Goal: Information Seeking & Learning: Learn about a topic

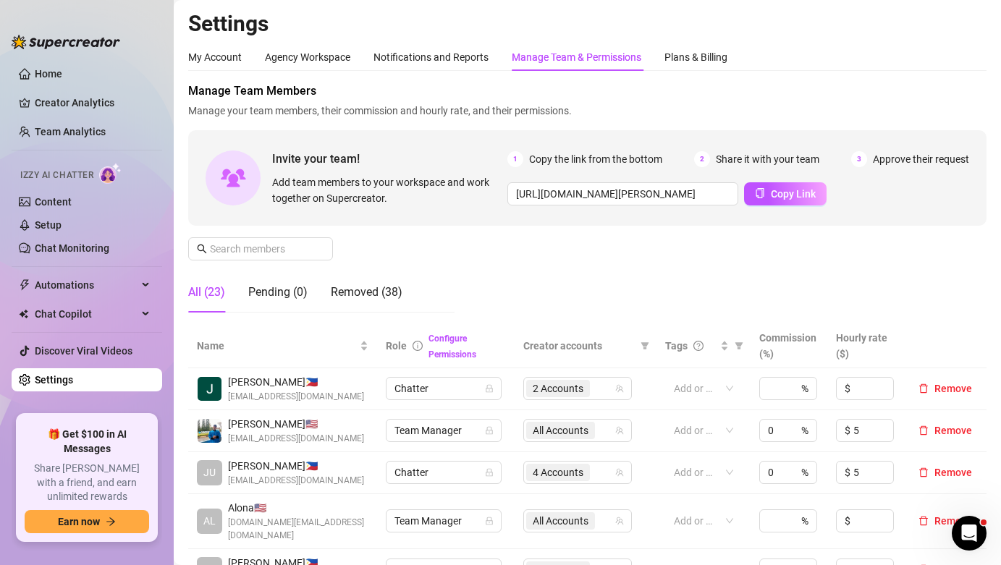
scroll to position [279, 0]
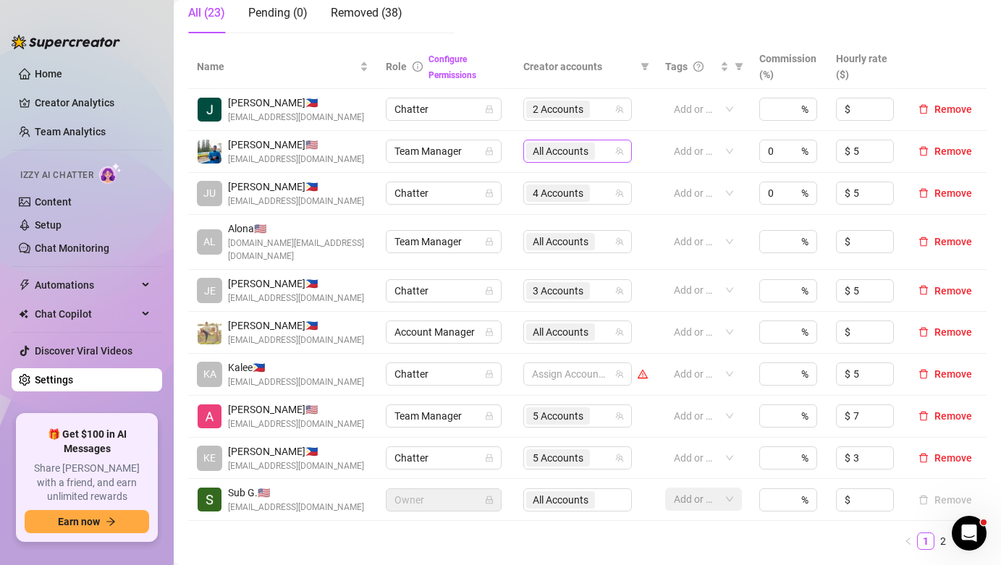
click at [586, 154] on span "All Accounts" at bounding box center [561, 151] width 56 height 16
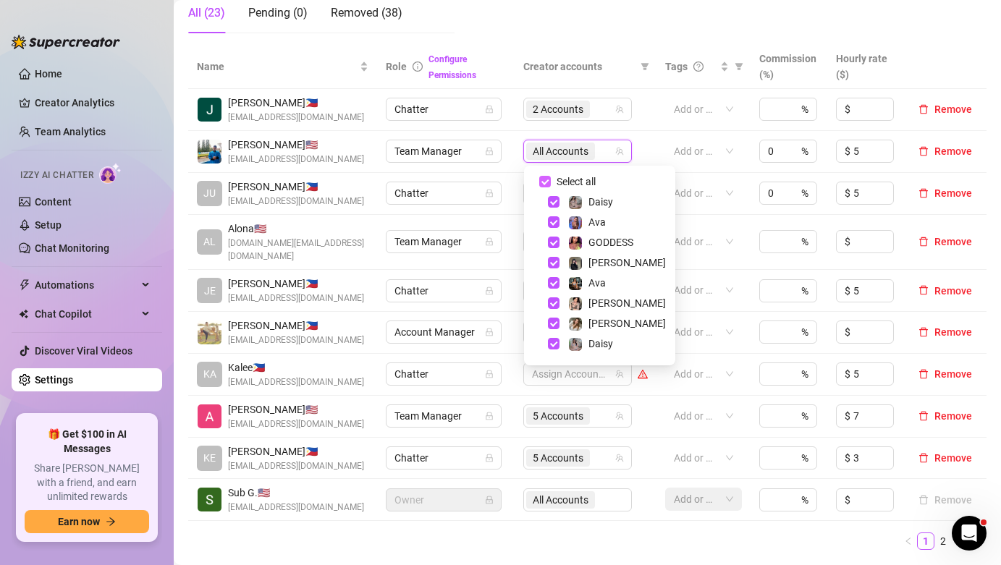
click at [586, 189] on span "Select all" at bounding box center [576, 182] width 51 height 16
click at [551, 187] on input "Select all" at bounding box center [545, 182] width 12 height 12
checkbox input "false"
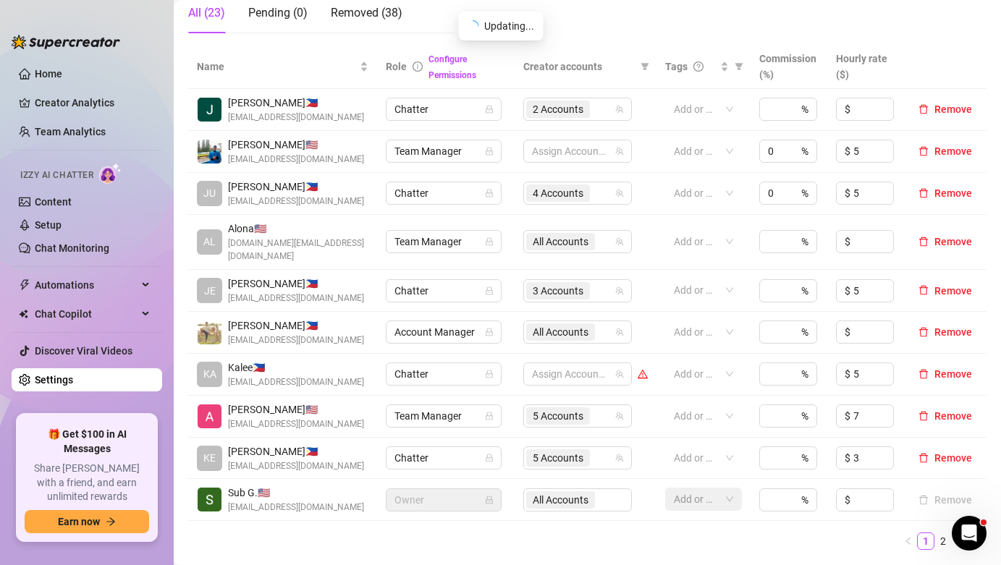
click at [528, 516] on div "Name Role Configure Permissions Creator accounts Tags Commission (%) Hourly rat…" at bounding box center [587, 297] width 798 height 505
click at [593, 324] on span "All Accounts" at bounding box center [560, 332] width 69 height 17
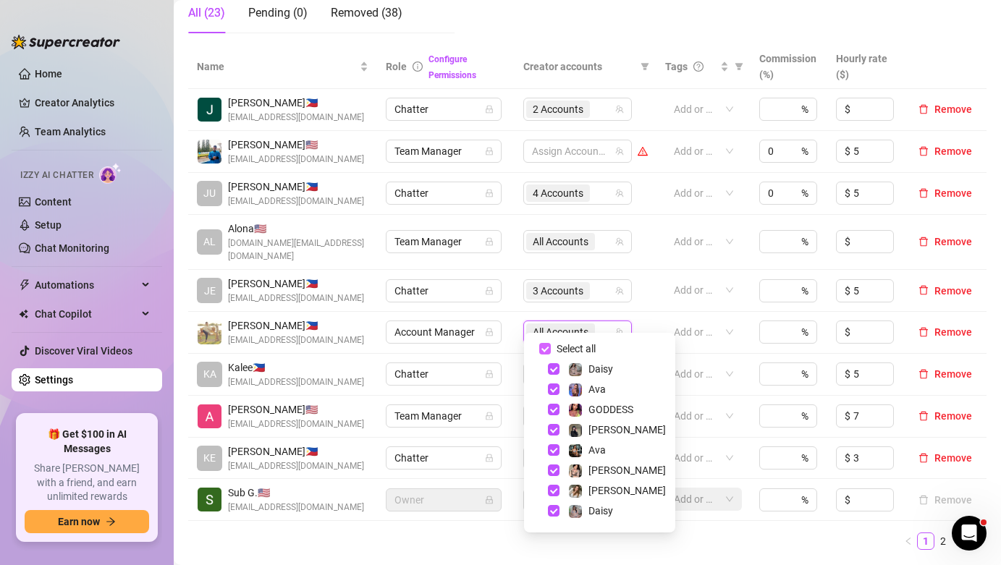
click at [581, 349] on span "Select all" at bounding box center [576, 349] width 51 height 16
click at [551, 349] on input "Select all" at bounding box center [545, 349] width 12 height 12
checkbox input "false"
click at [581, 239] on span "All Accounts" at bounding box center [561, 242] width 56 height 16
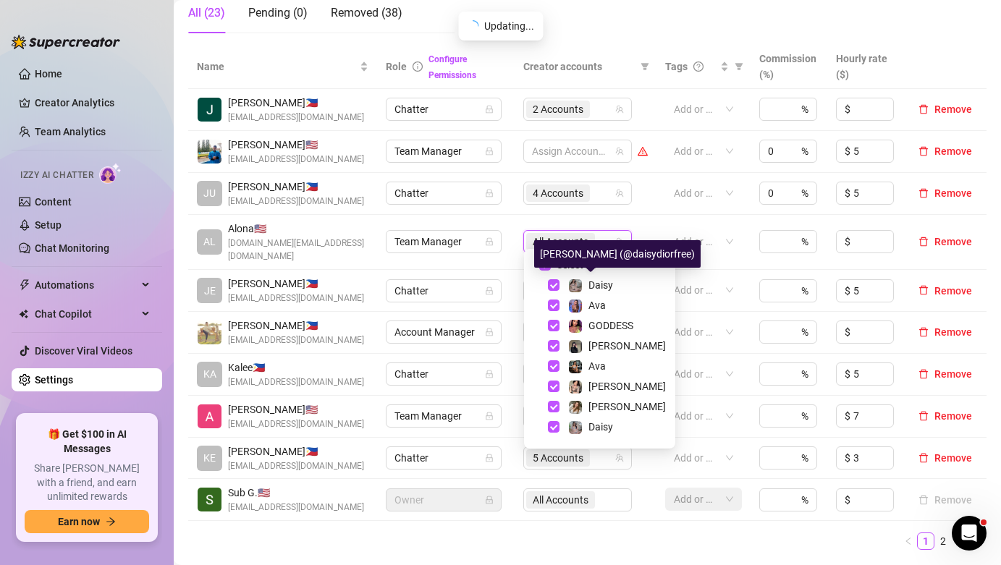
click at [584, 267] on div "[PERSON_NAME] (@daisydiorfree)" at bounding box center [617, 254] width 166 height 28
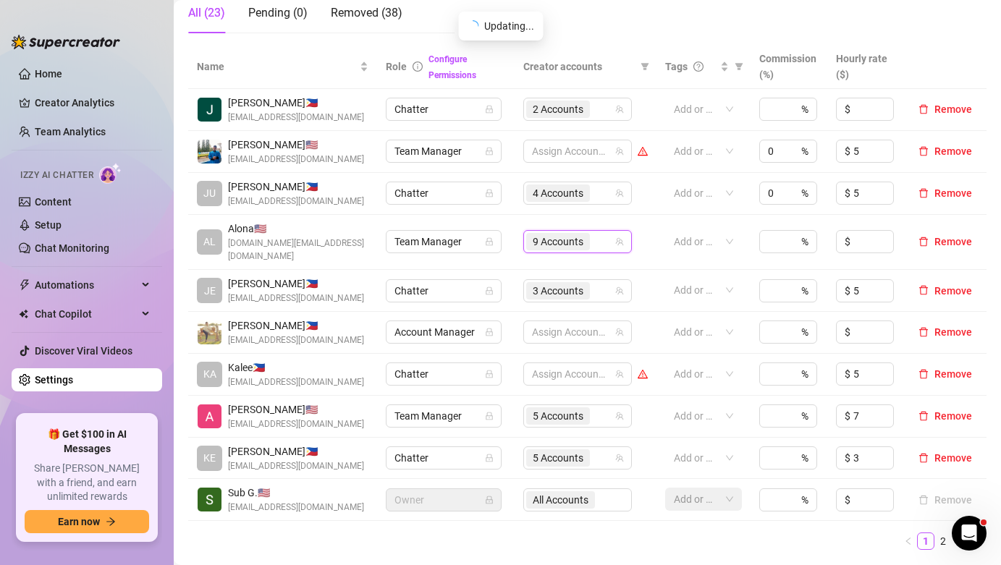
click at [562, 239] on span "9 Accounts" at bounding box center [558, 242] width 51 height 16
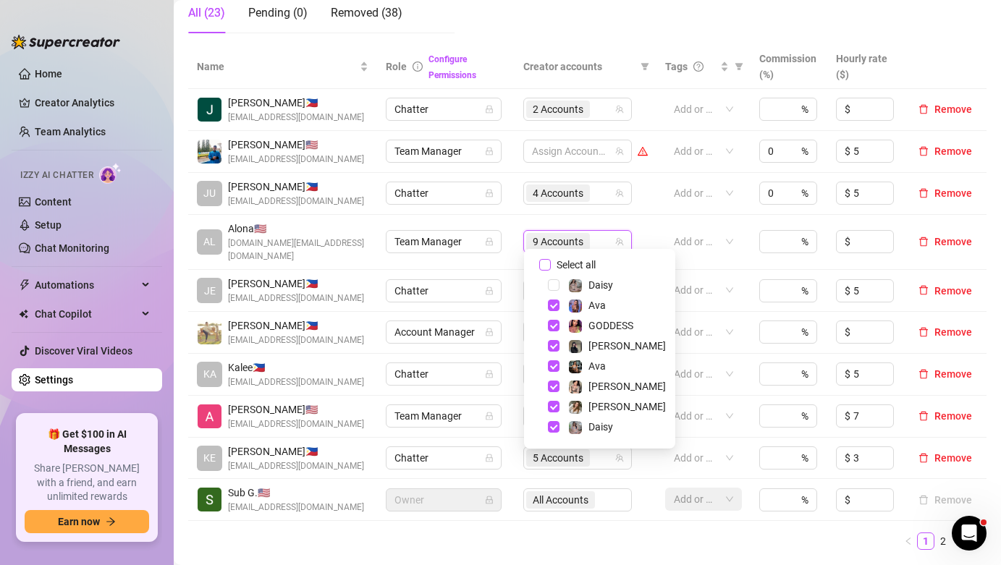
click at [569, 260] on span "Select all" at bounding box center [576, 265] width 51 height 16
click at [551, 260] on input "Select all" at bounding box center [545, 265] width 12 height 12
click at [569, 260] on span "Select all" at bounding box center [576, 265] width 51 height 16
click at [551, 260] on input "Select all" at bounding box center [545, 265] width 12 height 12
checkbox input "false"
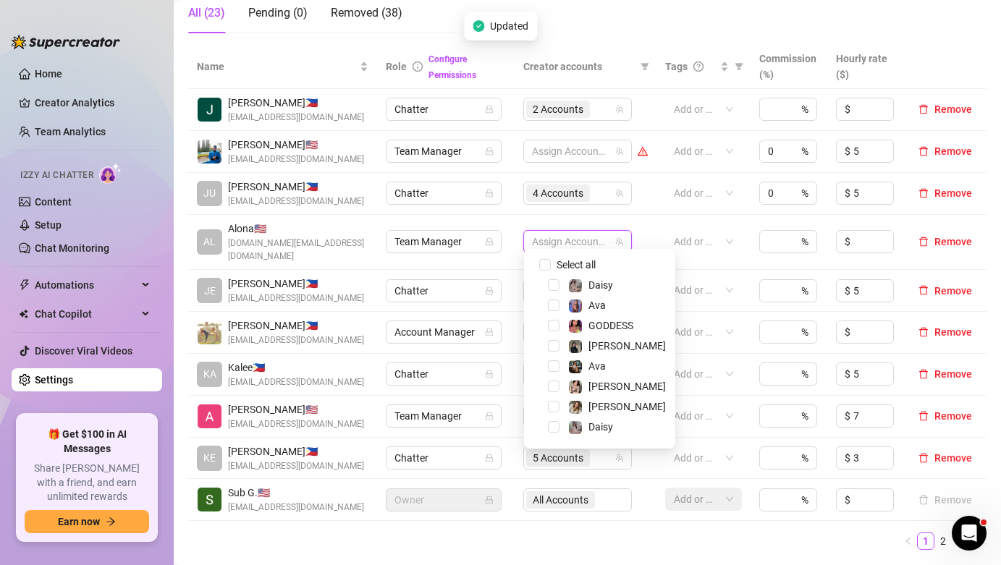
click at [553, 533] on ul "1 2 3" at bounding box center [587, 541] width 798 height 17
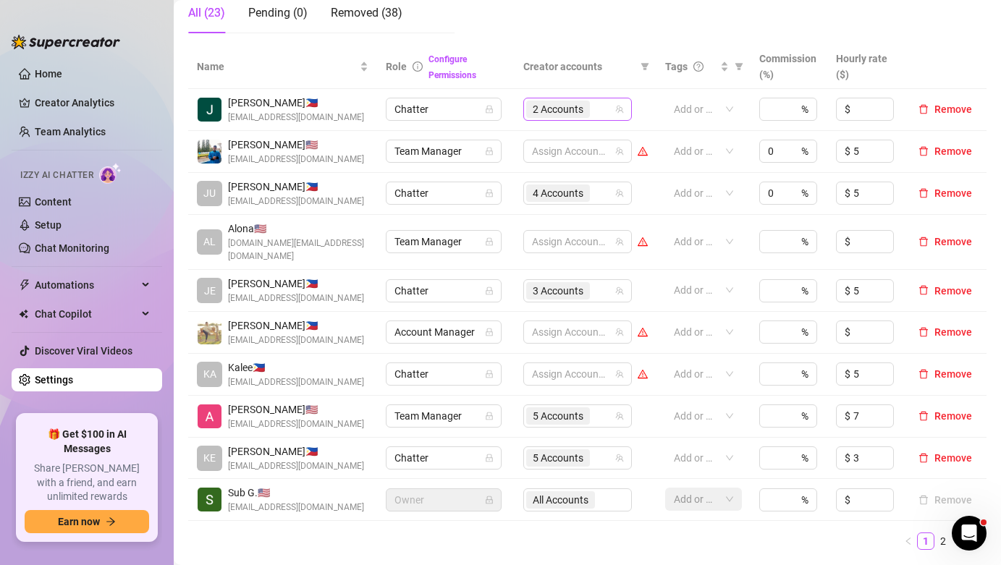
click at [577, 101] on span "2 Accounts" at bounding box center [558, 109] width 51 height 16
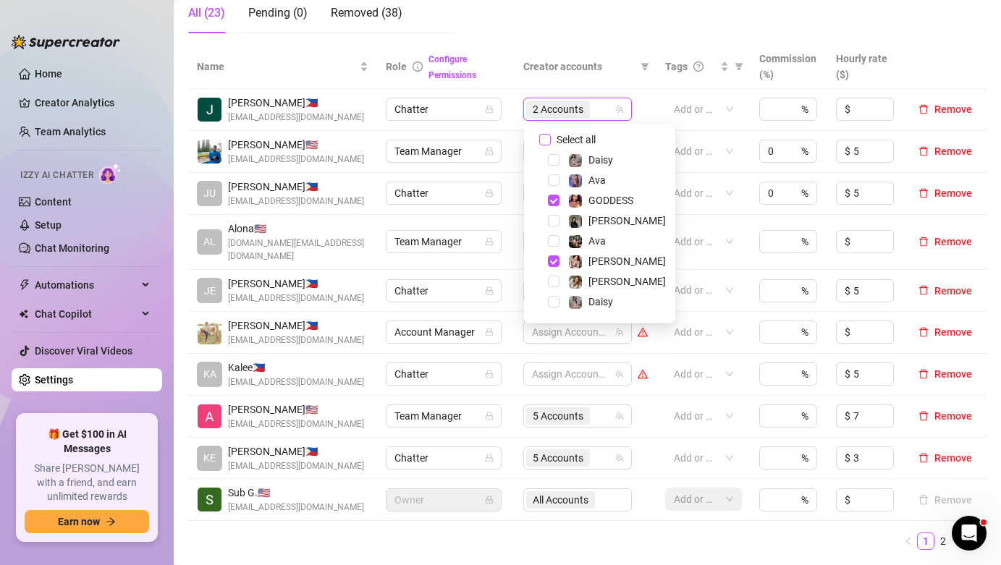
click at [570, 138] on span "Select all" at bounding box center [576, 140] width 51 height 16
click at [551, 138] on input "Select all" at bounding box center [545, 140] width 12 height 12
click at [570, 138] on span "Select all" at bounding box center [576, 140] width 51 height 16
click at [551, 138] on input "Select all" at bounding box center [545, 140] width 12 height 12
checkbox input "false"
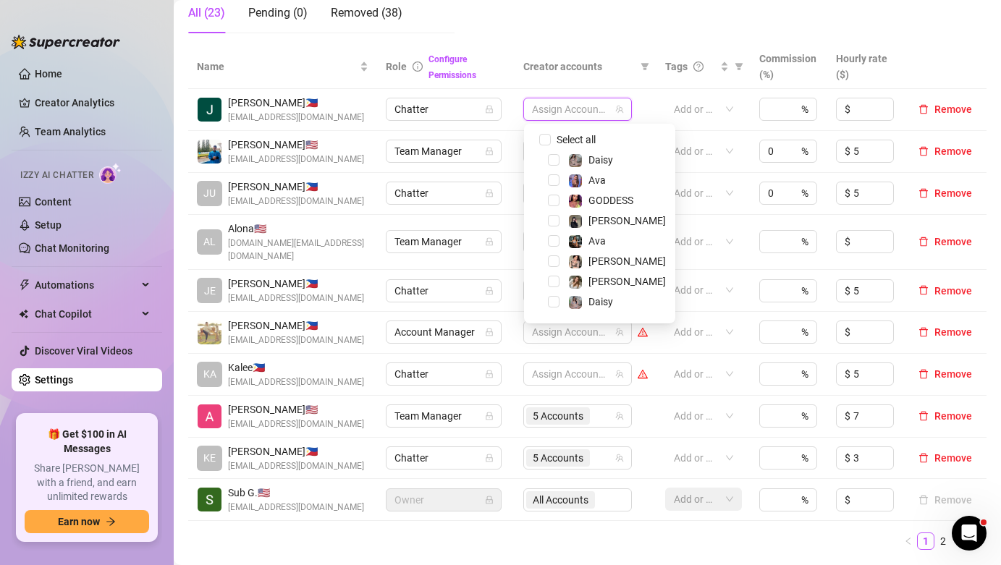
click at [598, 81] on th "Creator accounts" at bounding box center [586, 67] width 142 height 44
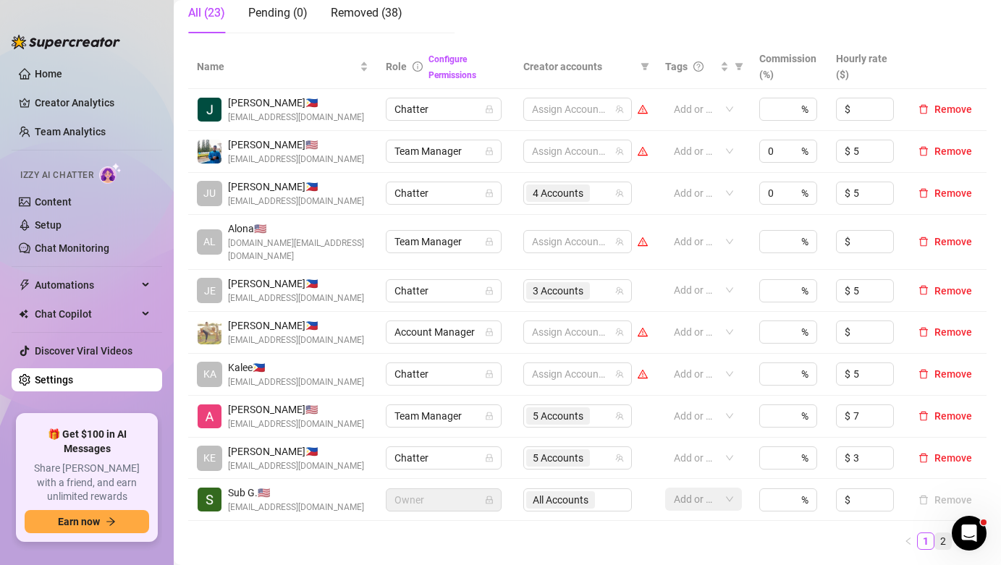
click at [941, 533] on link "2" at bounding box center [943, 541] width 16 height 16
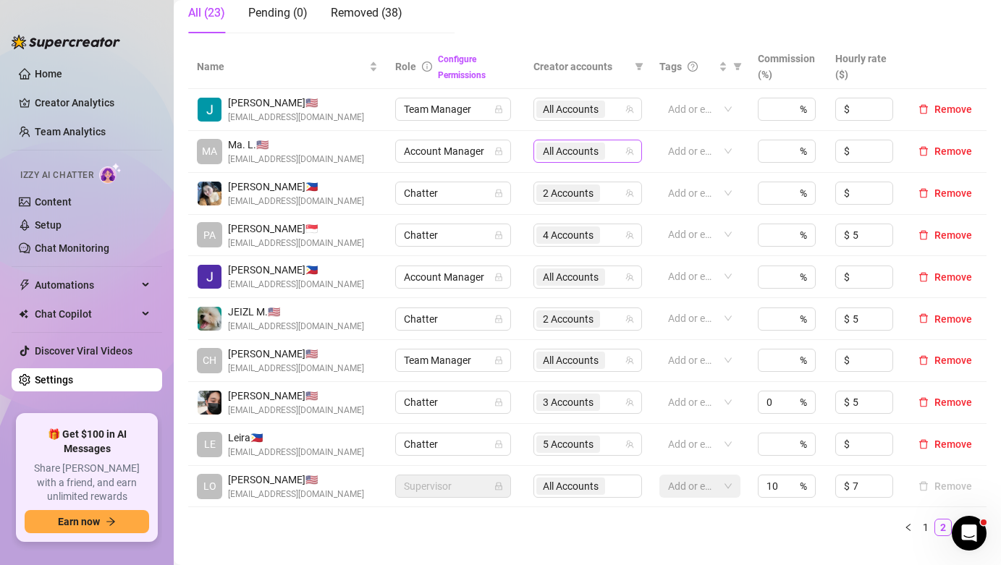
click at [592, 148] on span "All Accounts" at bounding box center [571, 151] width 56 height 16
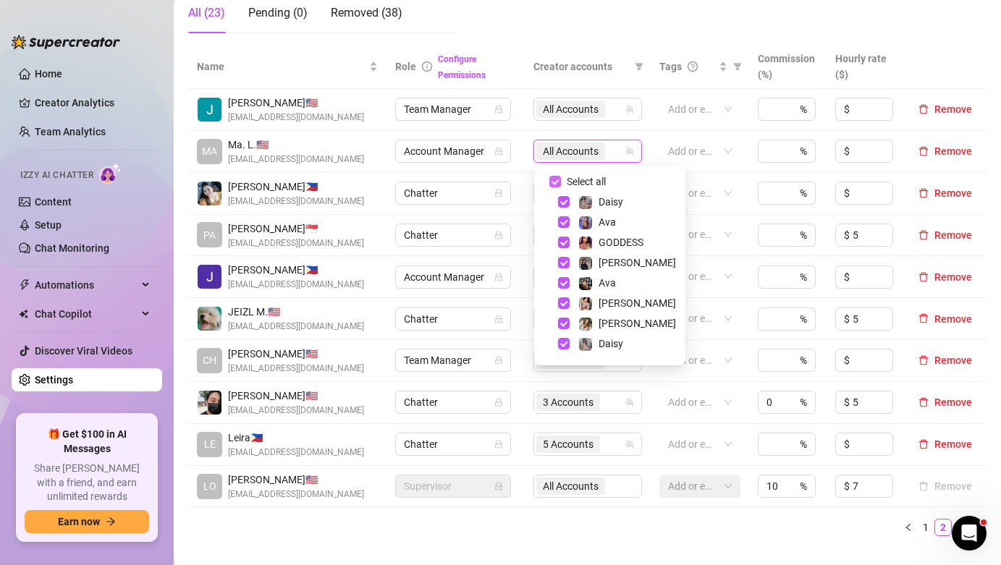
click at [587, 180] on span "Select all" at bounding box center [586, 182] width 51 height 16
click at [561, 180] on input "Select all" at bounding box center [555, 182] width 12 height 12
checkbox input "false"
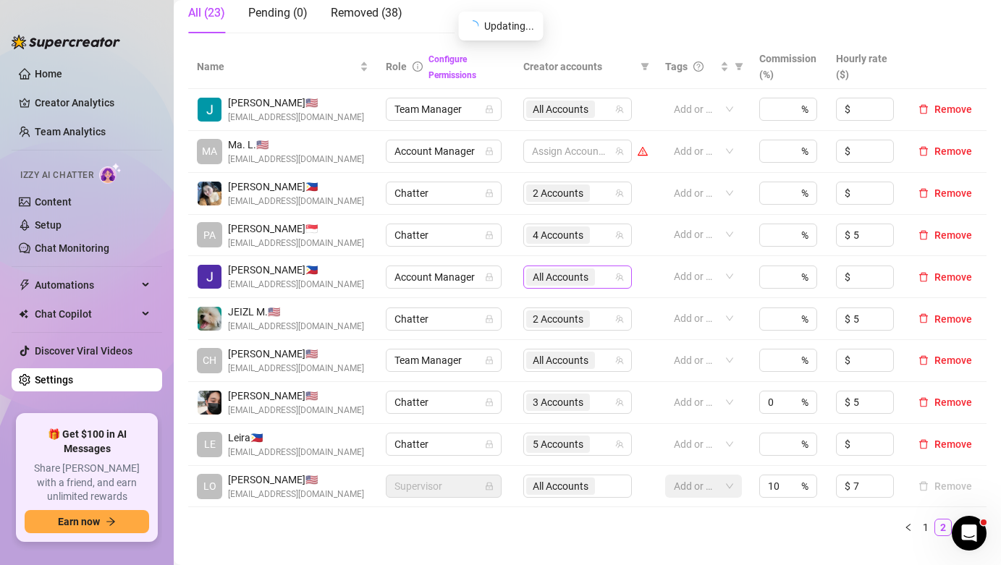
click at [593, 274] on span "All Accounts" at bounding box center [560, 277] width 69 height 17
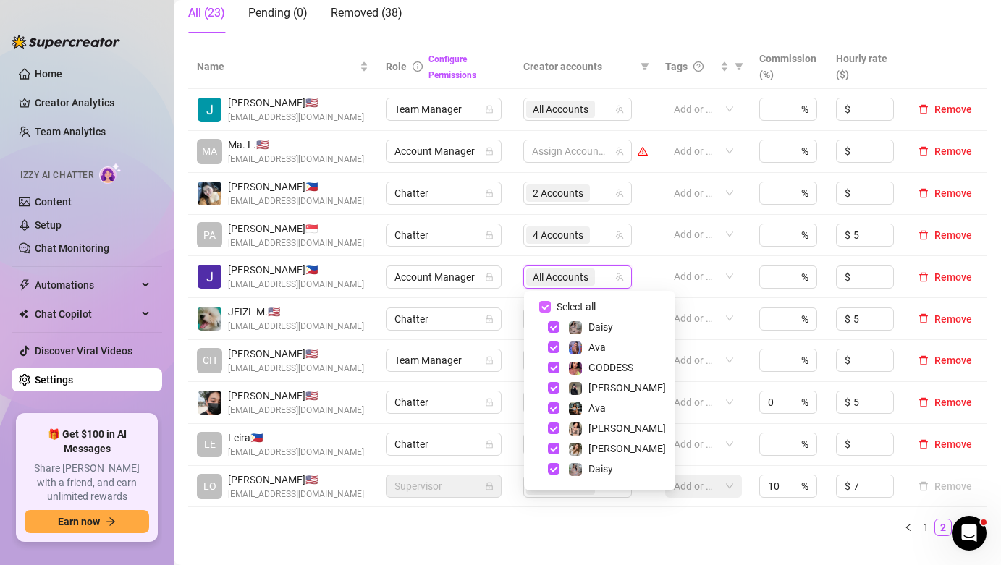
click at [581, 303] on span "Select all" at bounding box center [576, 307] width 51 height 16
click at [551, 303] on input "Select all" at bounding box center [545, 307] width 12 height 12
checkbox input "false"
click at [562, 534] on ul "1 2 3" at bounding box center [587, 527] width 798 height 17
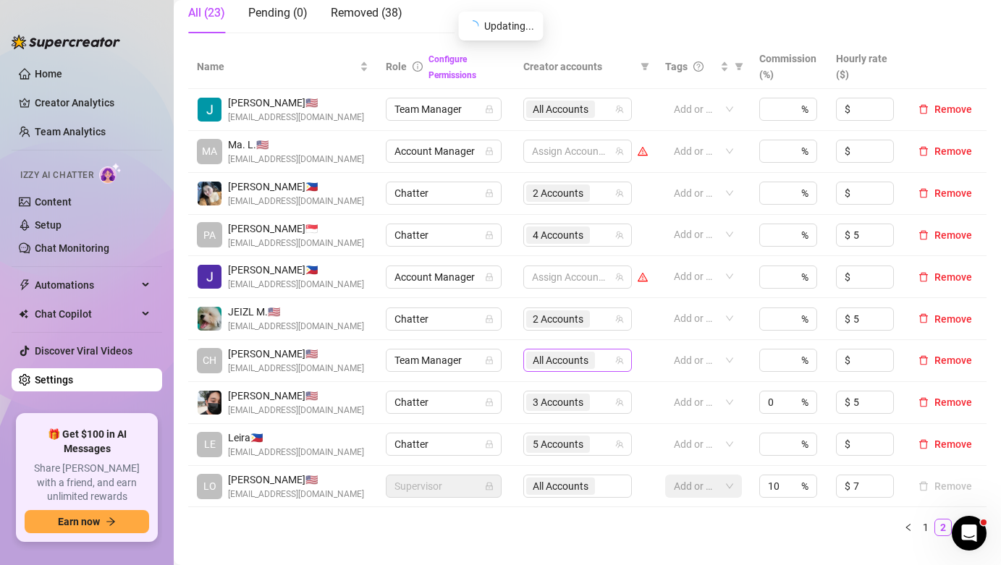
click at [579, 362] on span "All Accounts" at bounding box center [561, 361] width 56 height 16
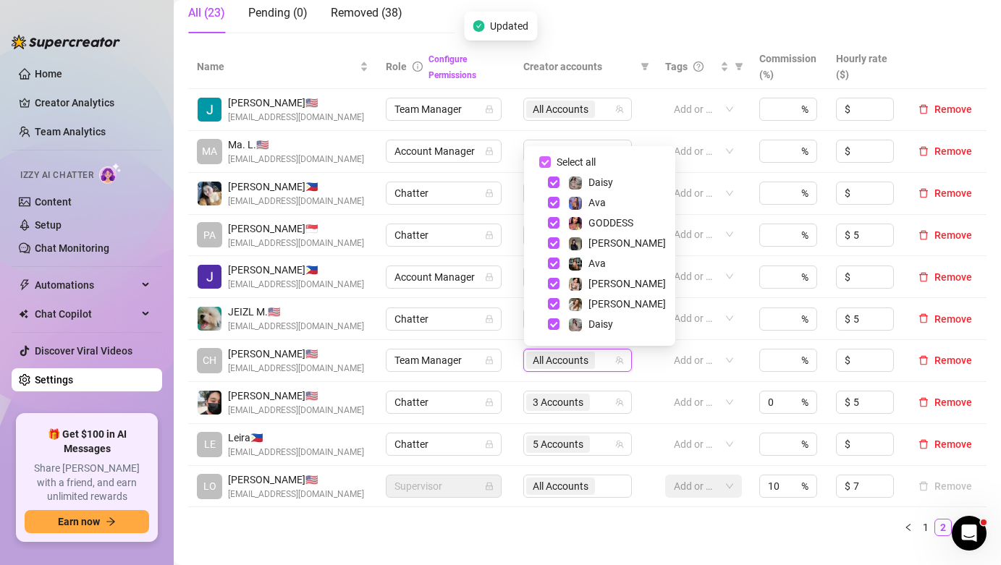
click at [568, 161] on span "Select all" at bounding box center [576, 162] width 51 height 16
click at [551, 161] on input "Select all" at bounding box center [545, 162] width 12 height 12
checkbox input "false"
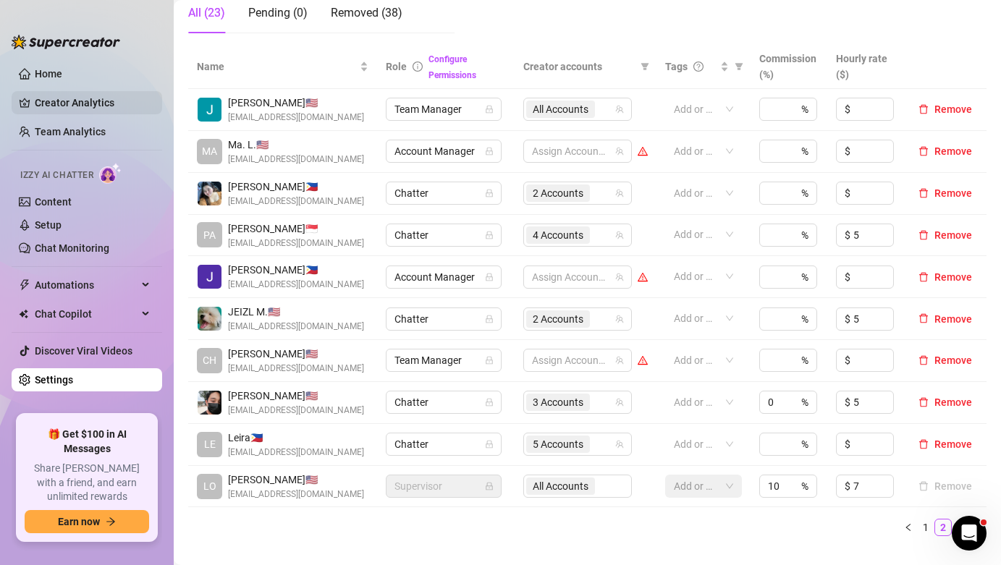
click at [100, 95] on link "Creator Analytics" at bounding box center [93, 102] width 116 height 23
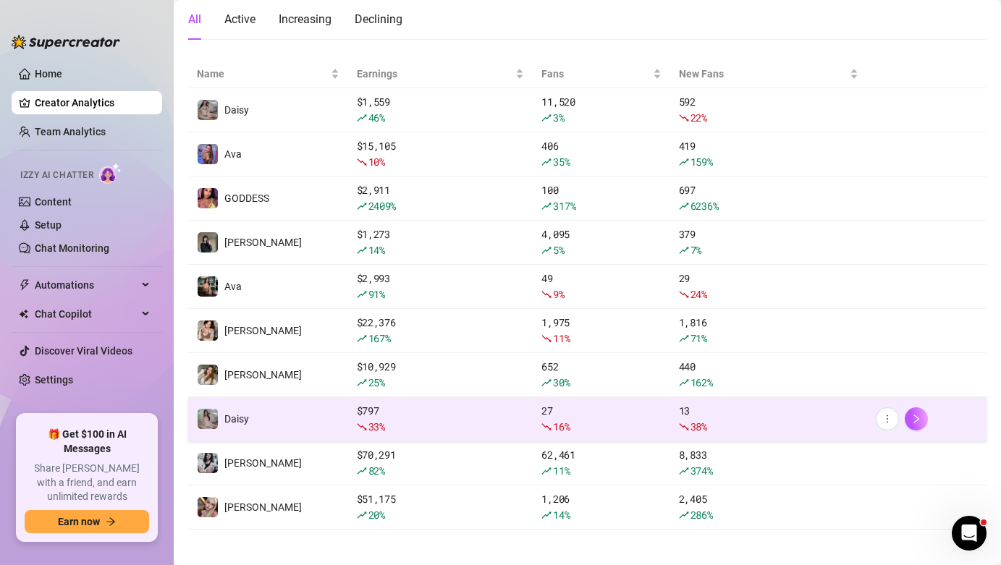
scroll to position [154, 0]
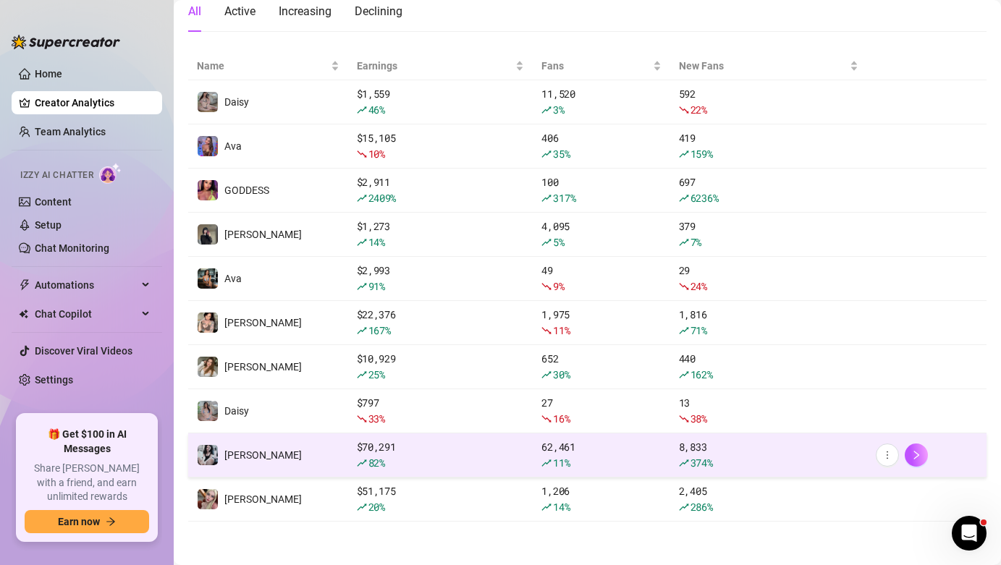
click at [483, 447] on div "$ 70,291 82 %" at bounding box center [441, 455] width 168 height 32
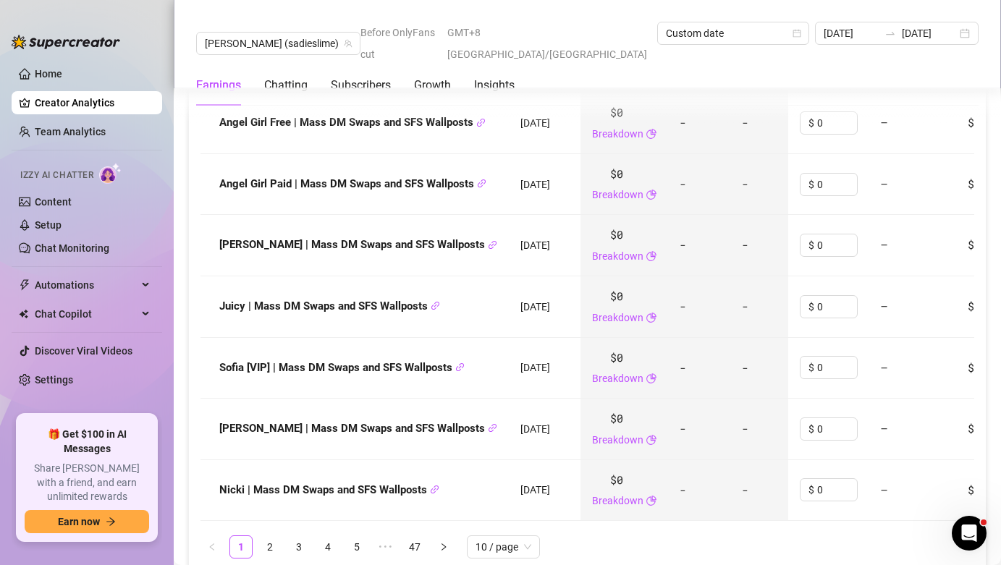
scroll to position [2004, 0]
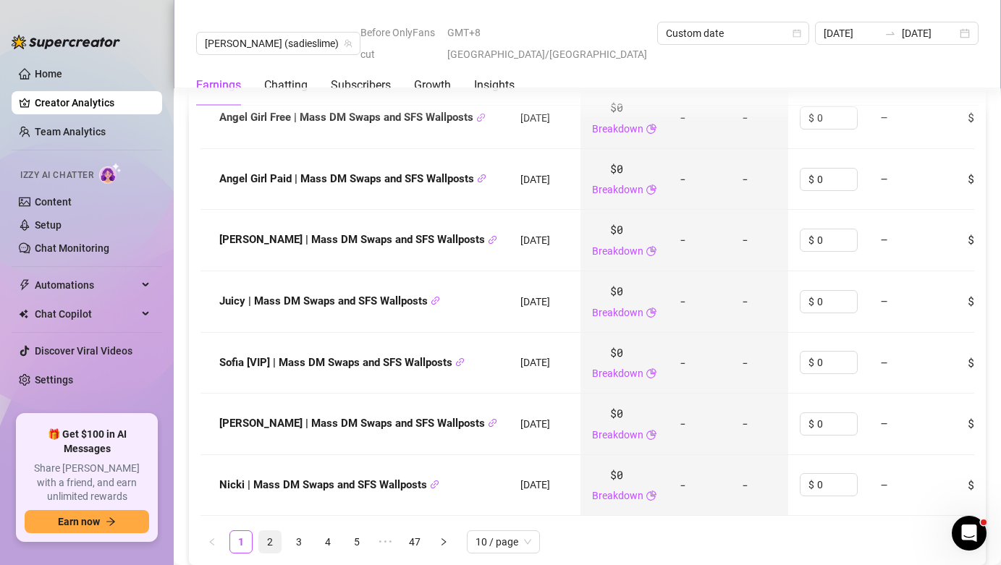
click at [270, 531] on link "2" at bounding box center [270, 542] width 22 height 22
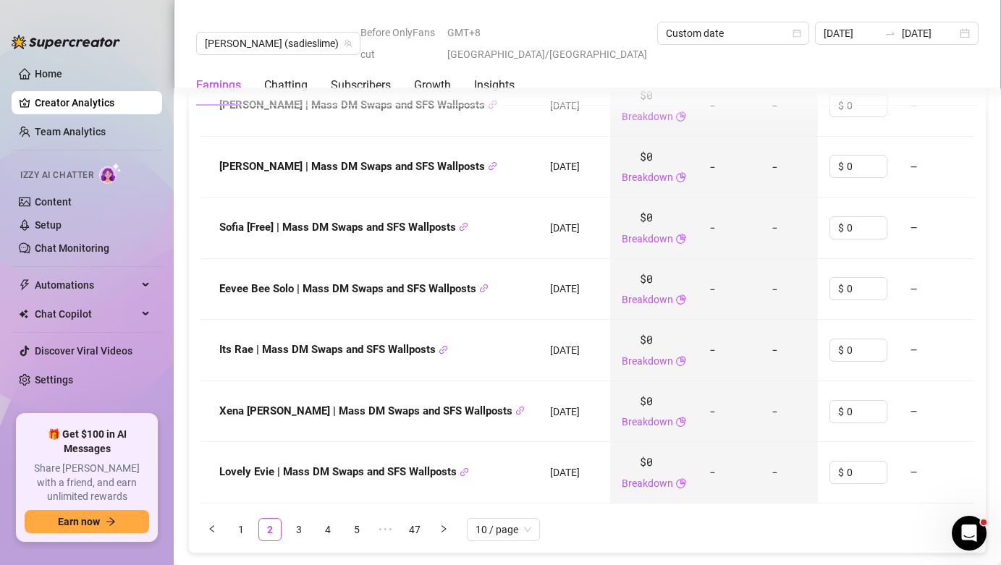
scroll to position [2067, 0]
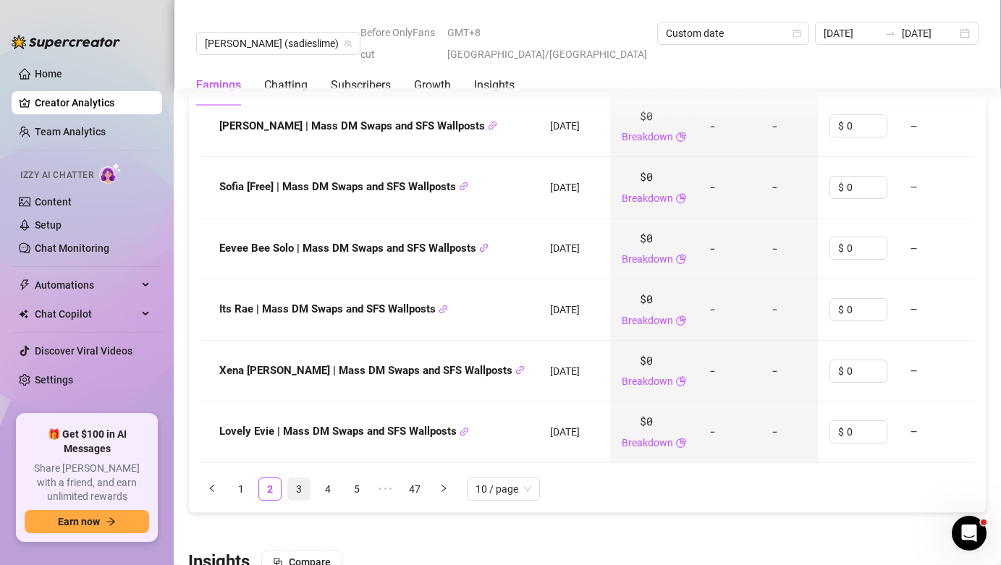
click at [304, 478] on link "3" at bounding box center [299, 489] width 22 height 22
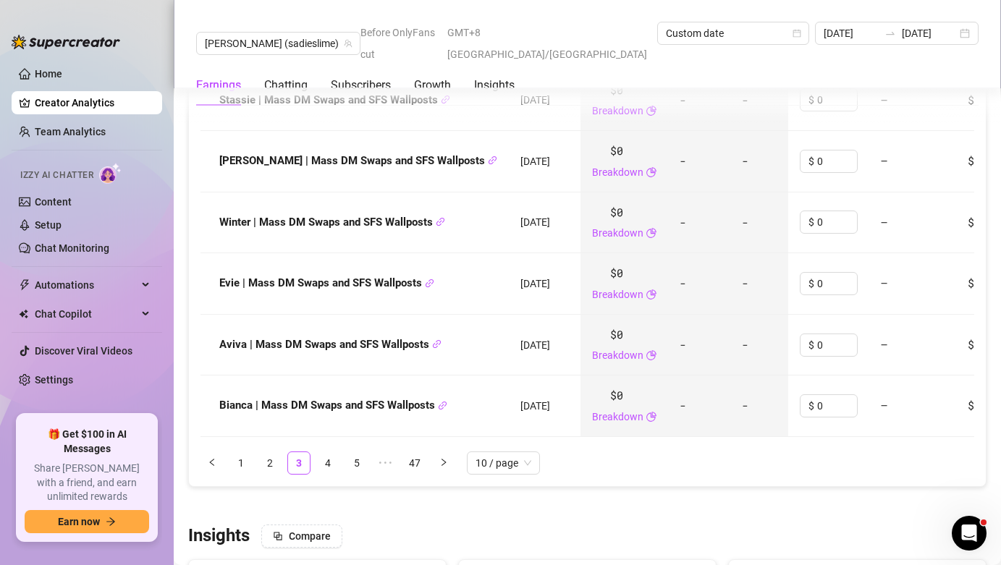
scroll to position [2274, 0]
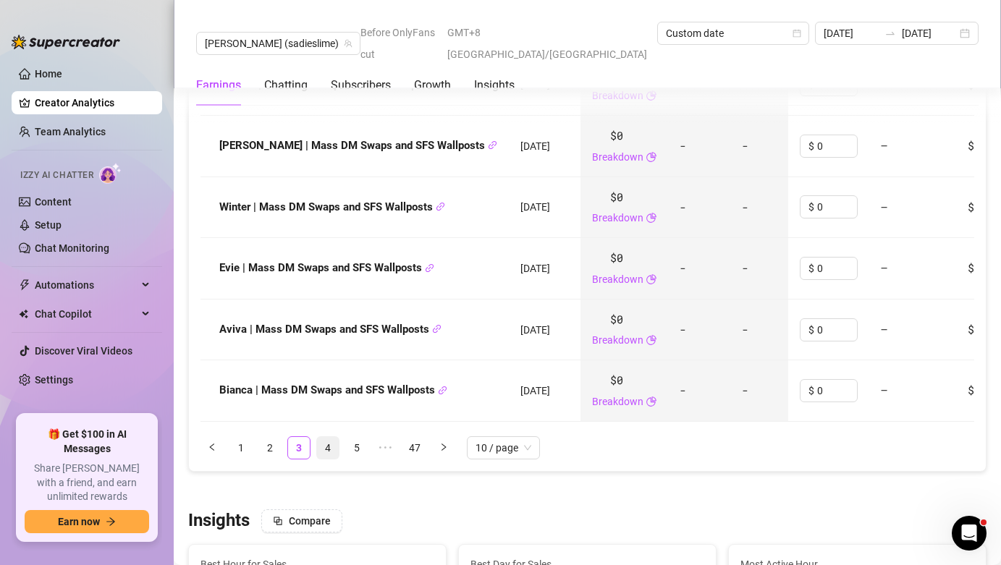
click at [332, 437] on link "4" at bounding box center [328, 448] width 22 height 22
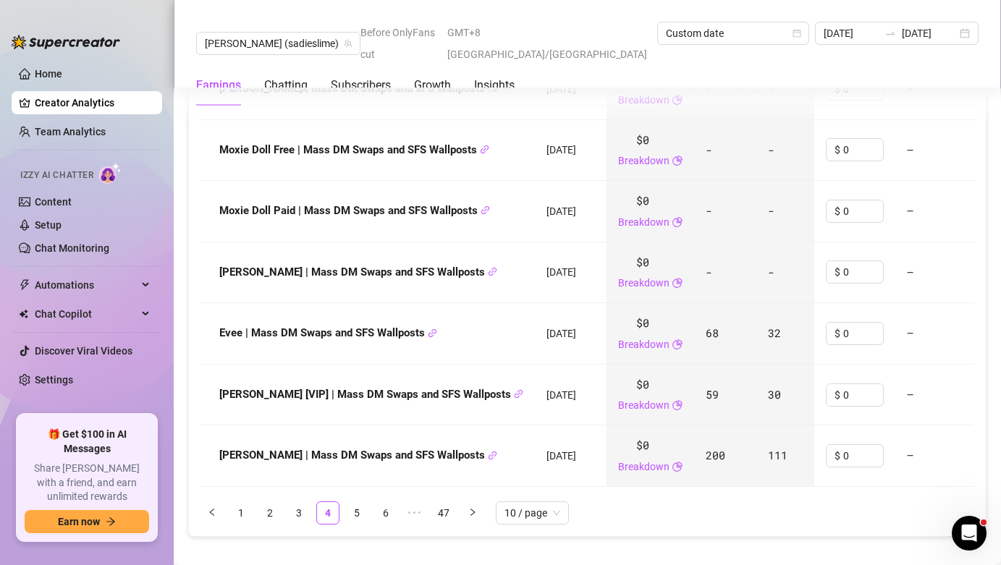
scroll to position [2205, 0]
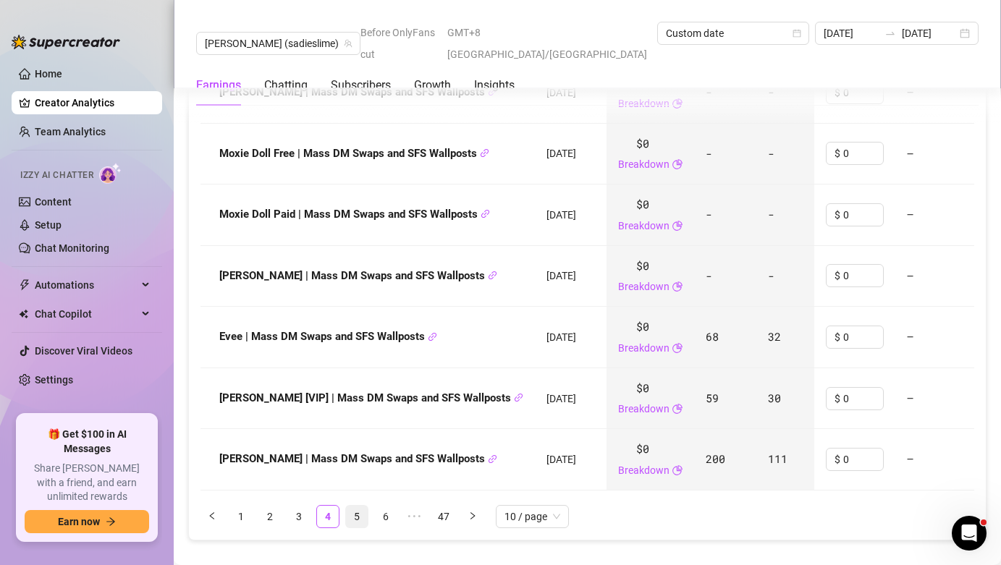
click at [355, 506] on link "5" at bounding box center [357, 517] width 22 height 22
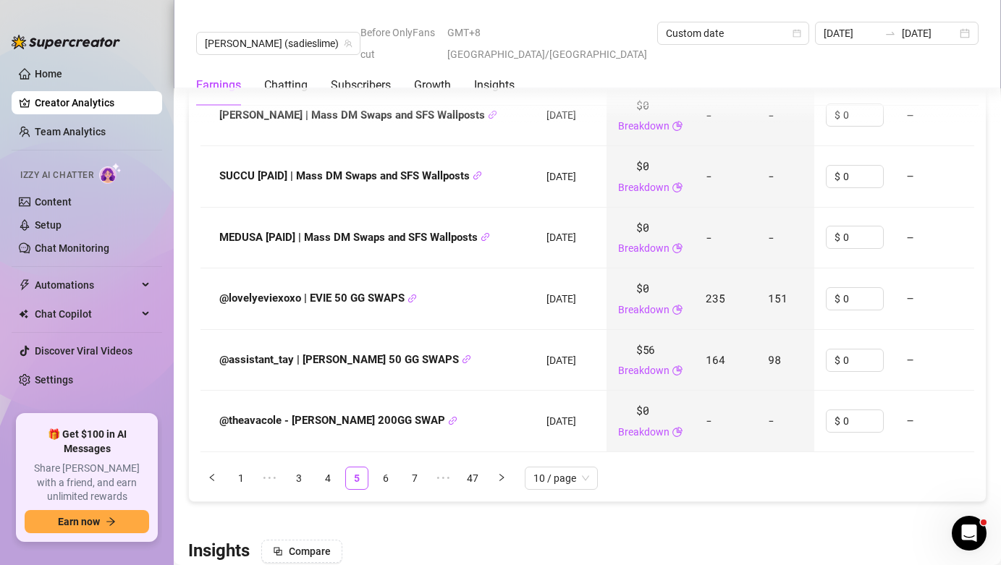
scroll to position [2276, 0]
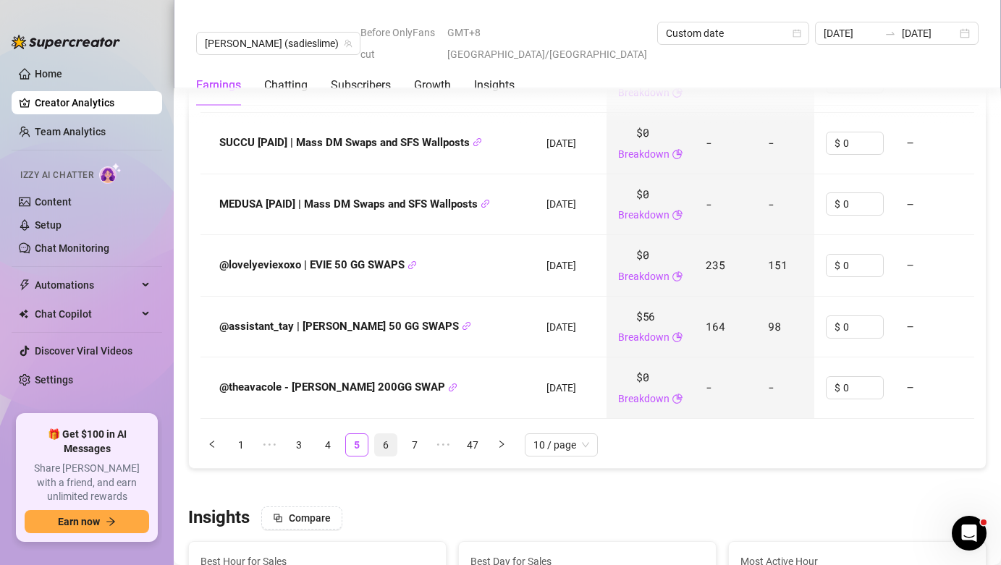
click at [389, 434] on link "6" at bounding box center [386, 445] width 22 height 22
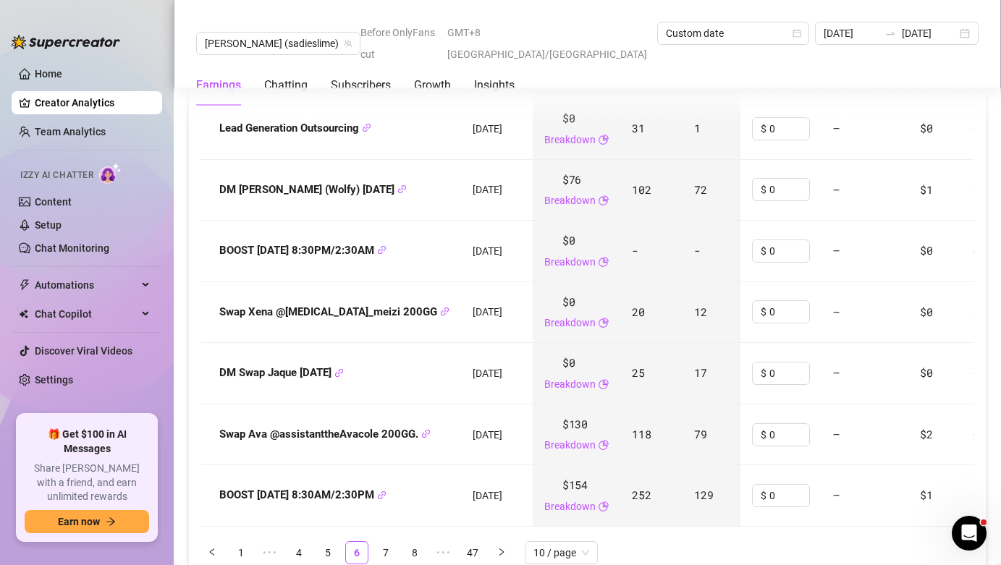
scroll to position [2221, 0]
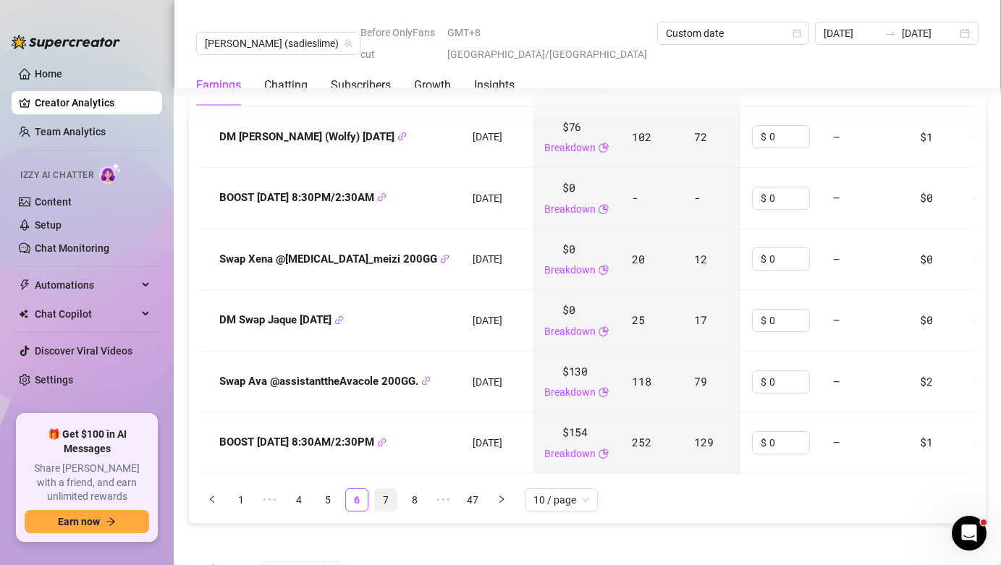
click at [378, 489] on link "7" at bounding box center [386, 500] width 22 height 22
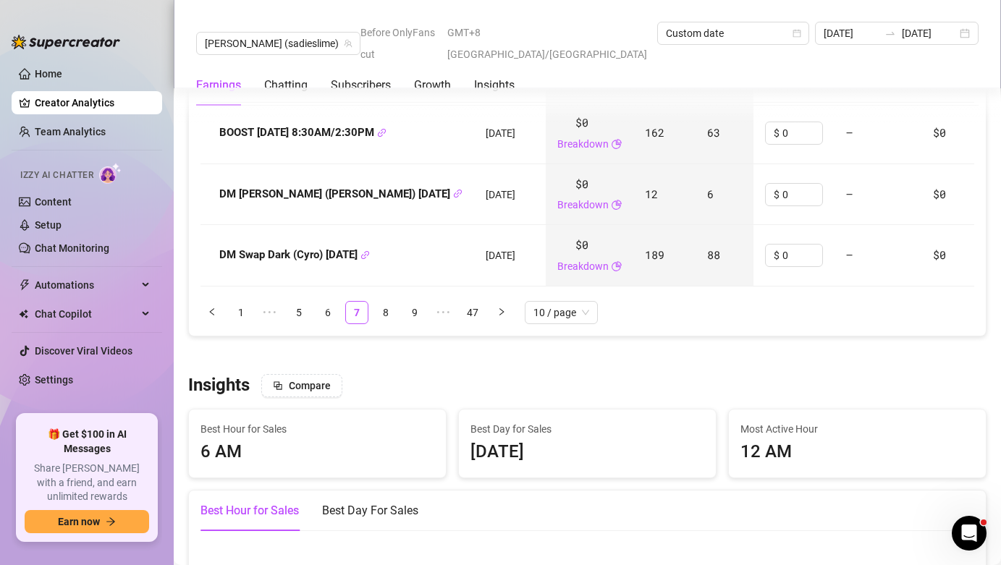
scroll to position [2452, 0]
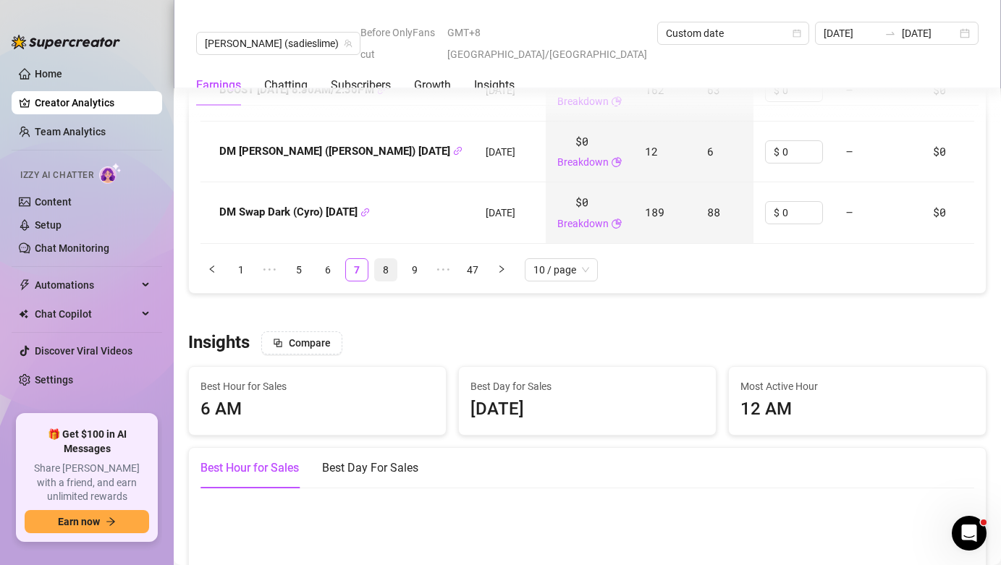
click at [381, 259] on link "8" at bounding box center [386, 270] width 22 height 22
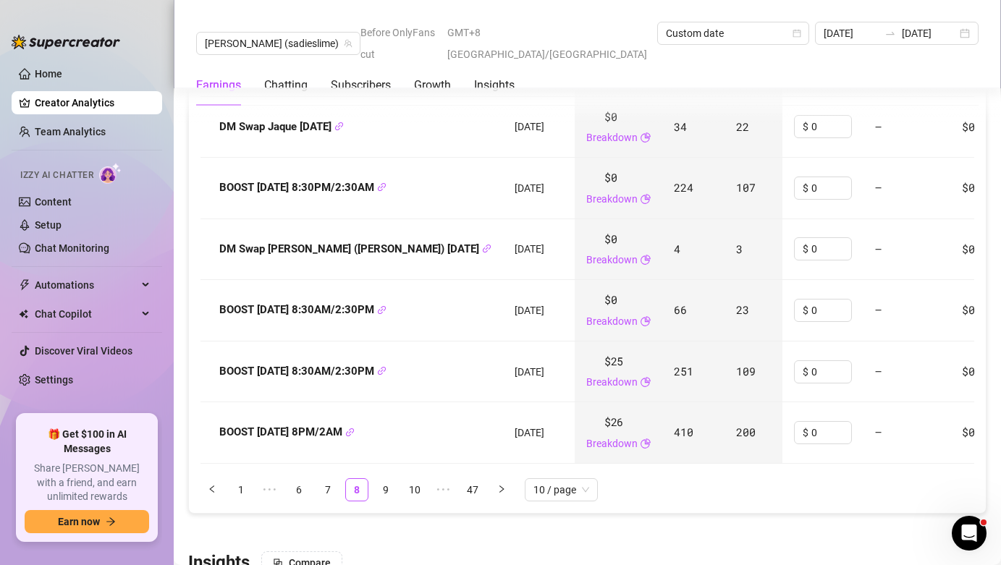
scroll to position [2364, 0]
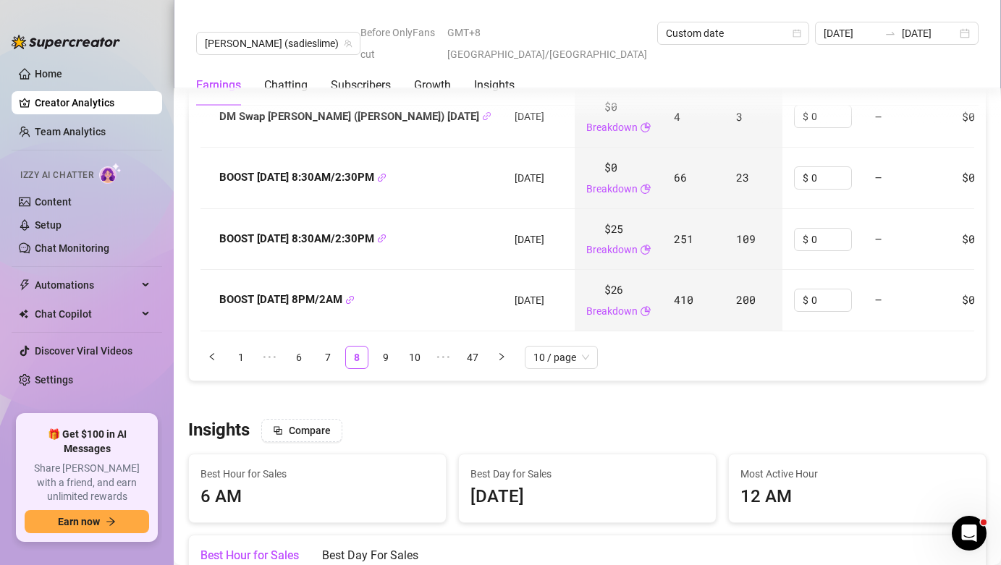
click at [242, 323] on div "Name Created Revenue Clicks Subs Promo Cost Fan Acquisition Cost Avg LTV ROI Sc…" at bounding box center [588, 8] width 774 height 722
click at [241, 347] on link "1" at bounding box center [241, 358] width 22 height 22
